Goal: Check status: Check status

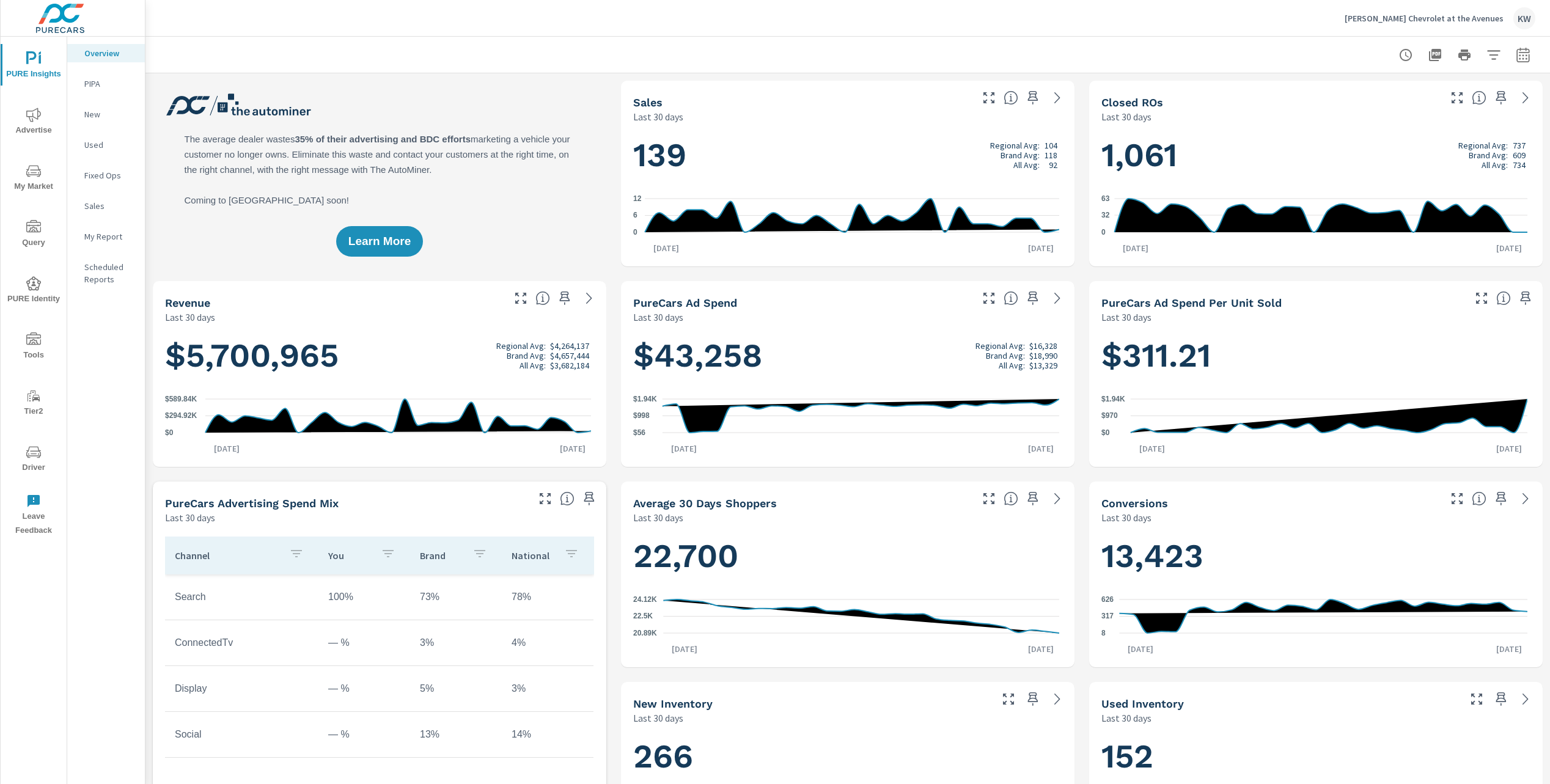
click at [36, 463] on span "Driver" at bounding box center [34, 460] width 58 height 30
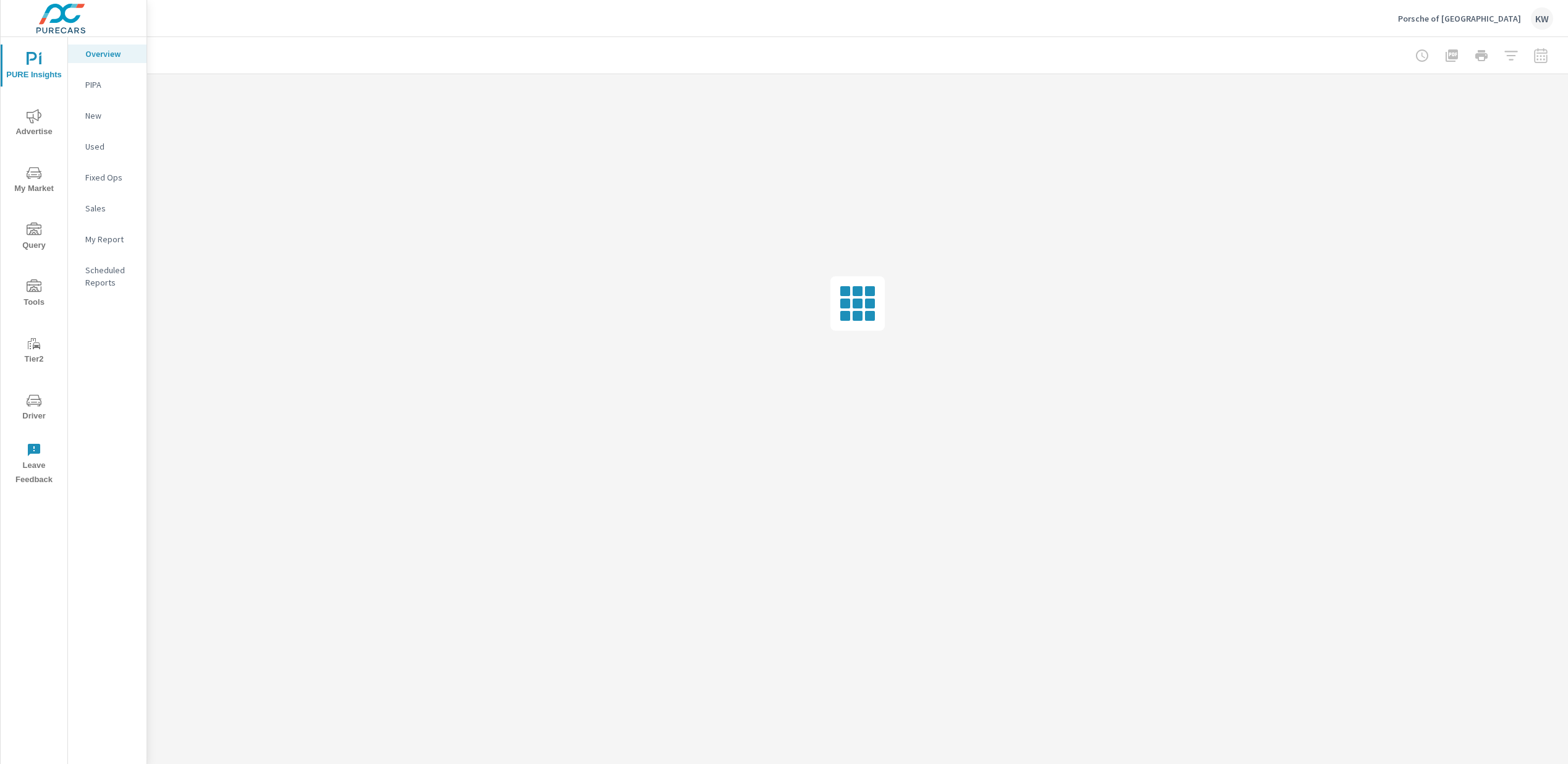
click at [38, 413] on span "Driver" at bounding box center [34, 408] width 59 height 30
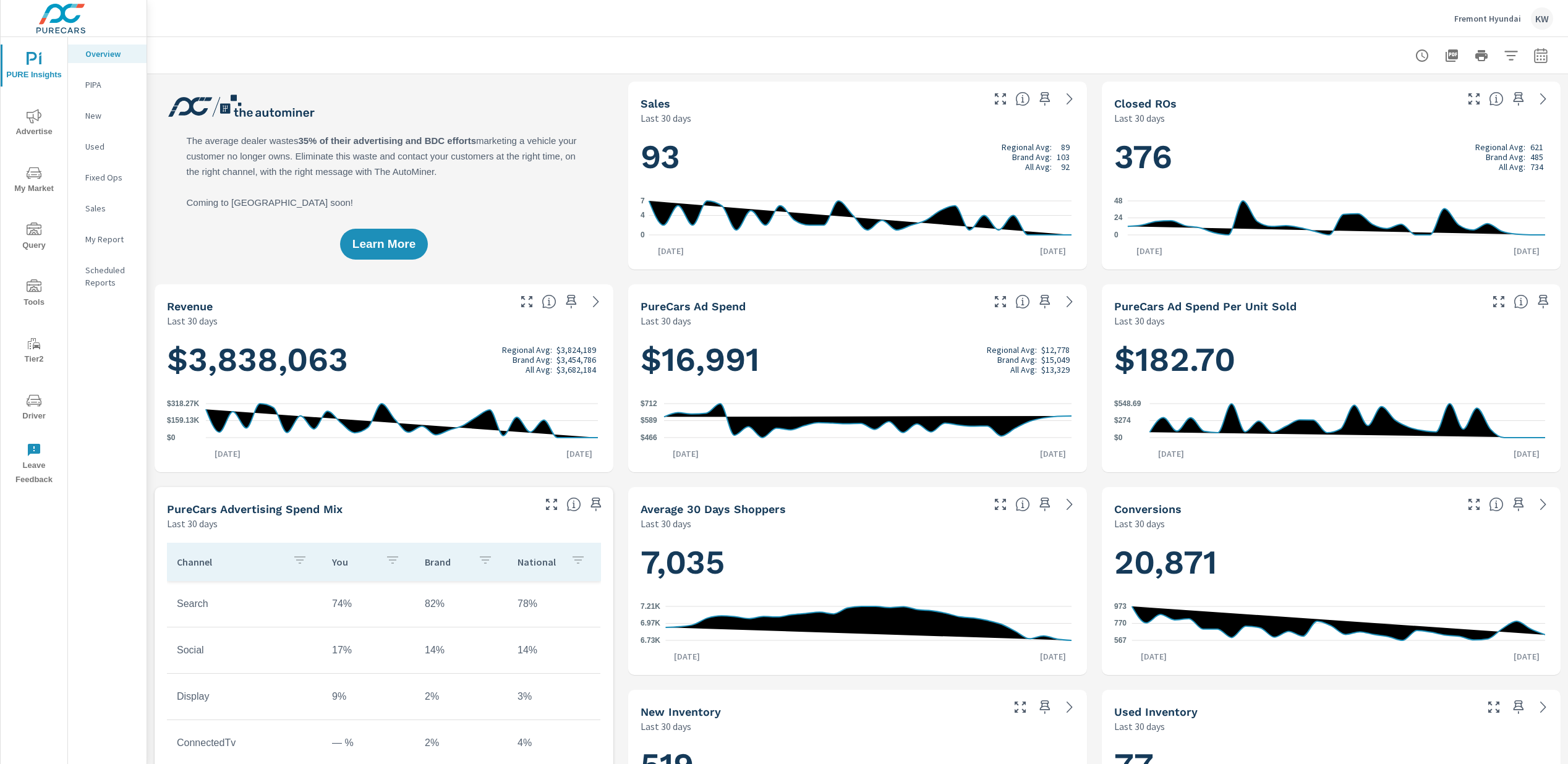
scroll to position [1, 0]
click at [39, 413] on span "Driver" at bounding box center [34, 408] width 59 height 30
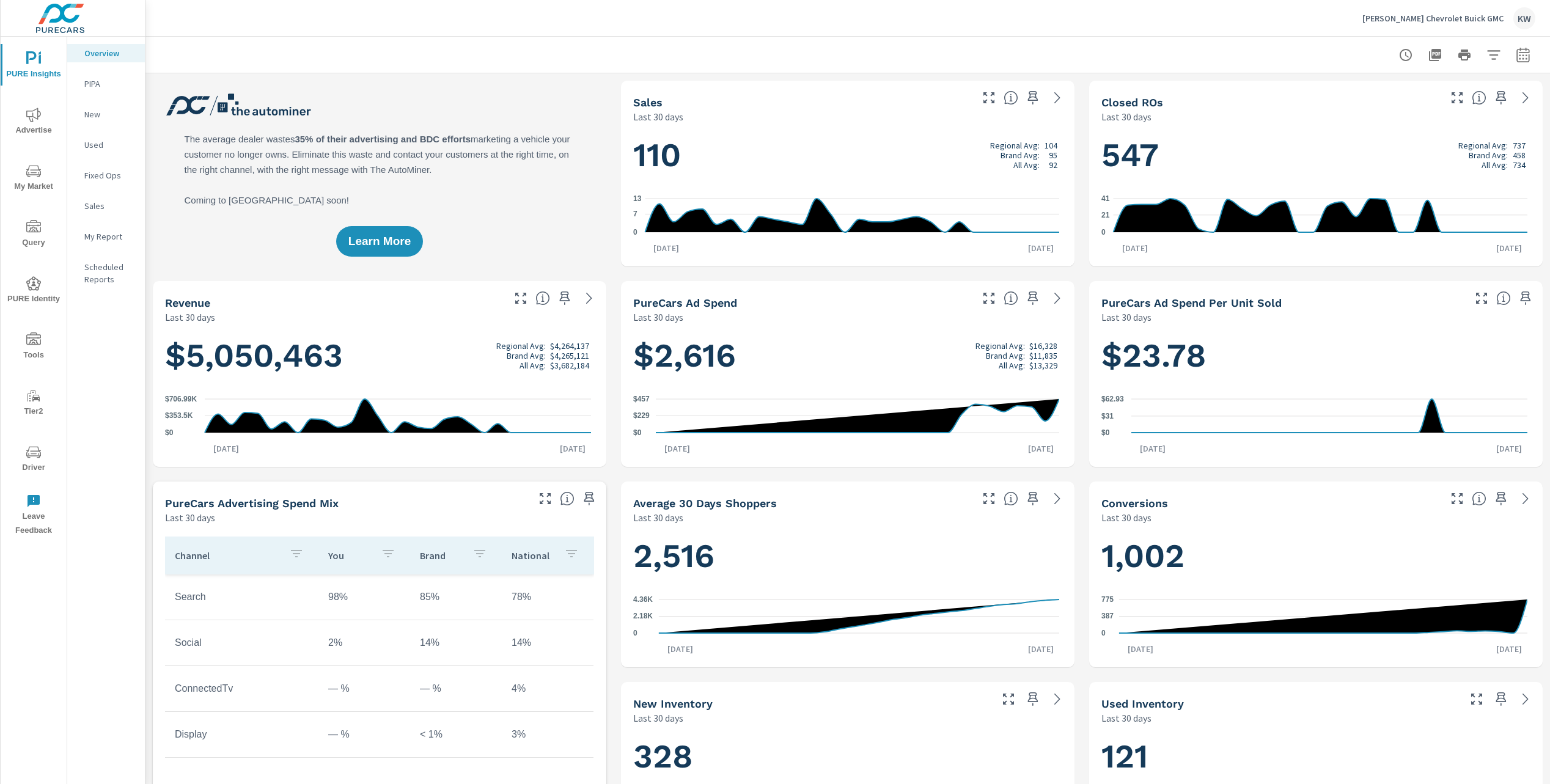
scroll to position [1, 0]
click at [37, 460] on span "Driver" at bounding box center [34, 460] width 58 height 30
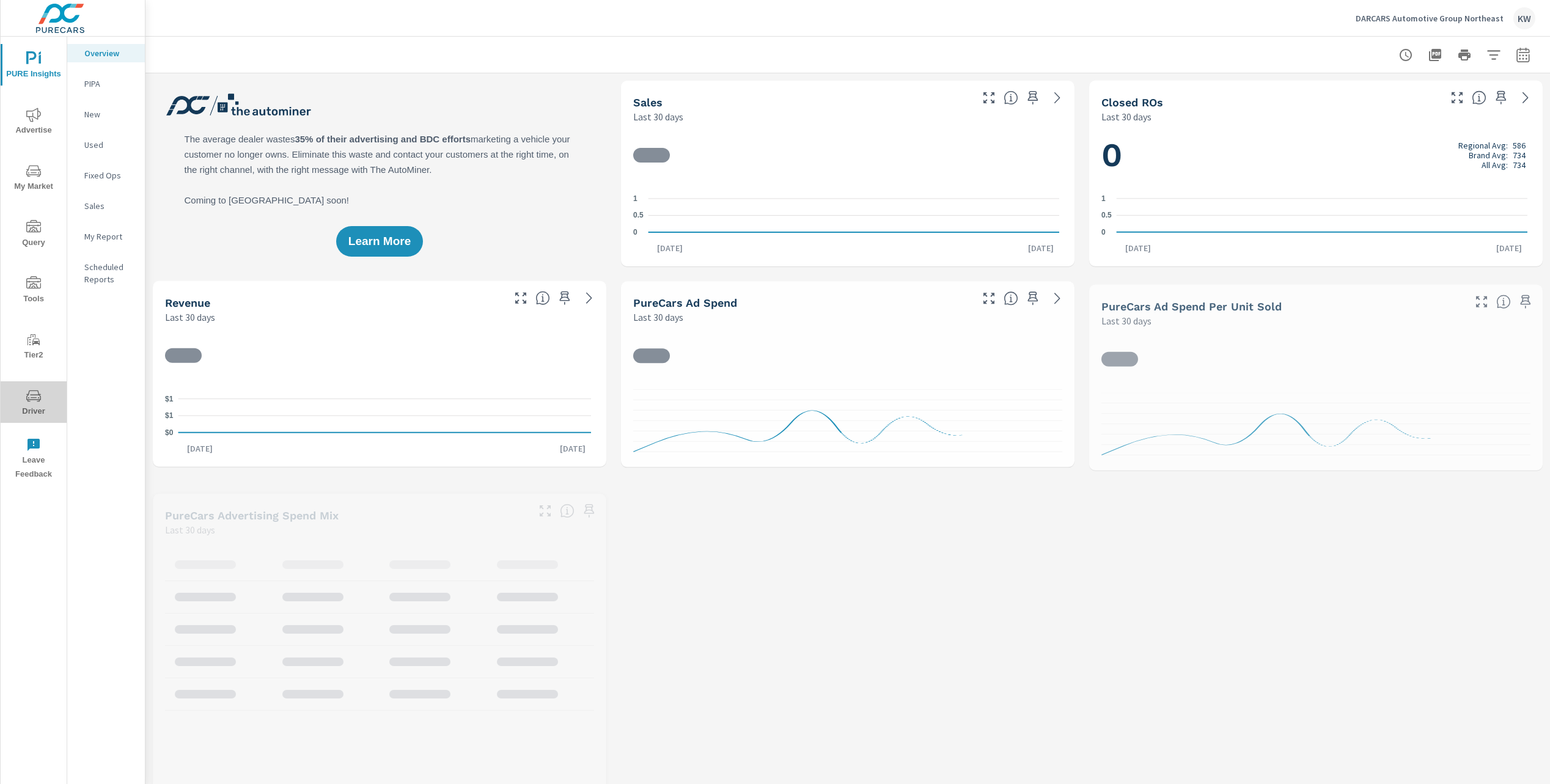
click at [33, 408] on span "Driver" at bounding box center [34, 403] width 58 height 30
